Goal: Information Seeking & Learning: Learn about a topic

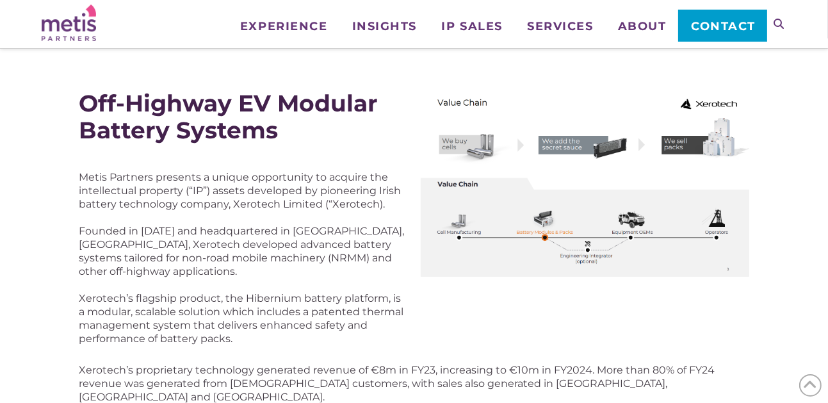
scroll to position [128, 0]
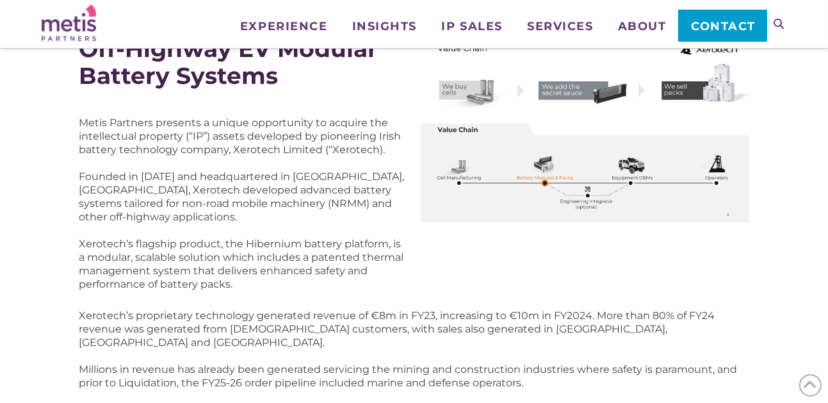
scroll to position [192, 0]
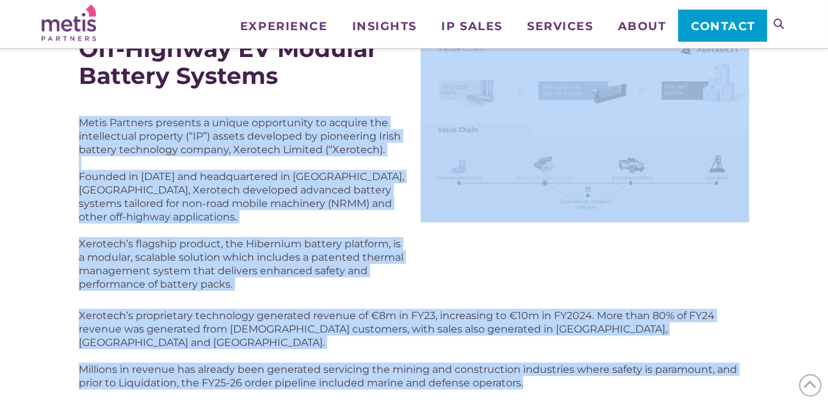
drag, startPoint x: 81, startPoint y: 121, endPoint x: 539, endPoint y: 369, distance: 520.6
drag, startPoint x: 539, startPoint y: 369, endPoint x: 464, endPoint y: 348, distance: 77.2
copy div "Metis Partners presents a unique opportunity to acquire the intellectual proper…"
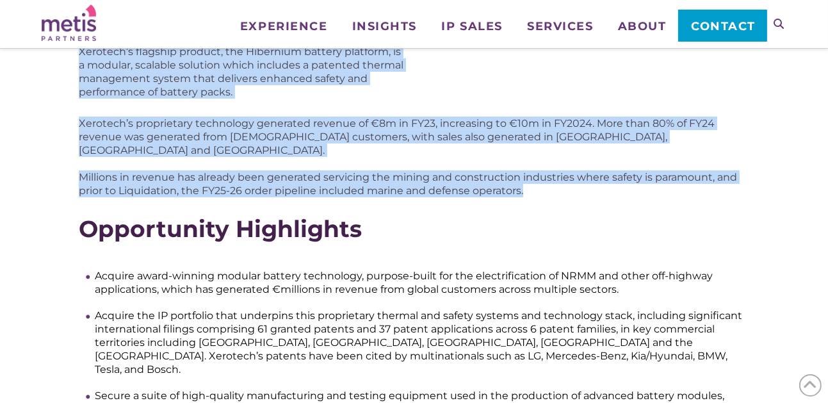
scroll to position [512, 0]
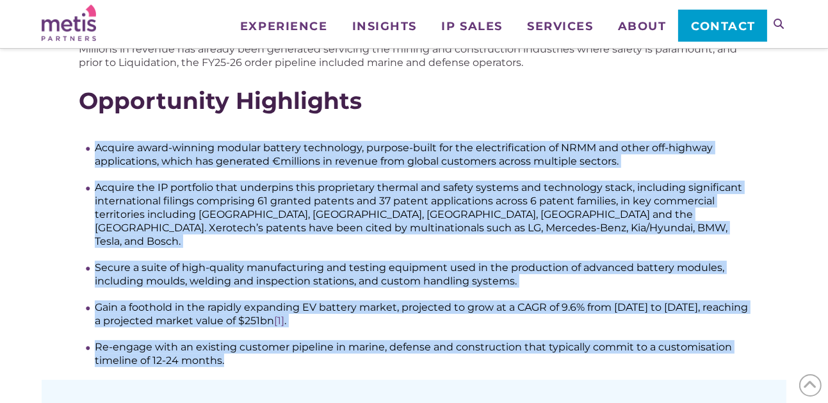
drag, startPoint x: 79, startPoint y: 133, endPoint x: 250, endPoint y: 331, distance: 262.4
click at [250, 331] on div "Acquire award-winning modular battery technology, purpose-built for the electri…" at bounding box center [414, 240] width 670 height 253
drag, startPoint x: 250, startPoint y: 331, endPoint x: 220, endPoint y: 289, distance: 52.3
copy ul "Loremip dolor-sitamet consect adipisc elitseddoe, tempori-utlab etd mag aliquae…"
